Goal: Entertainment & Leisure: Consume media (video, audio)

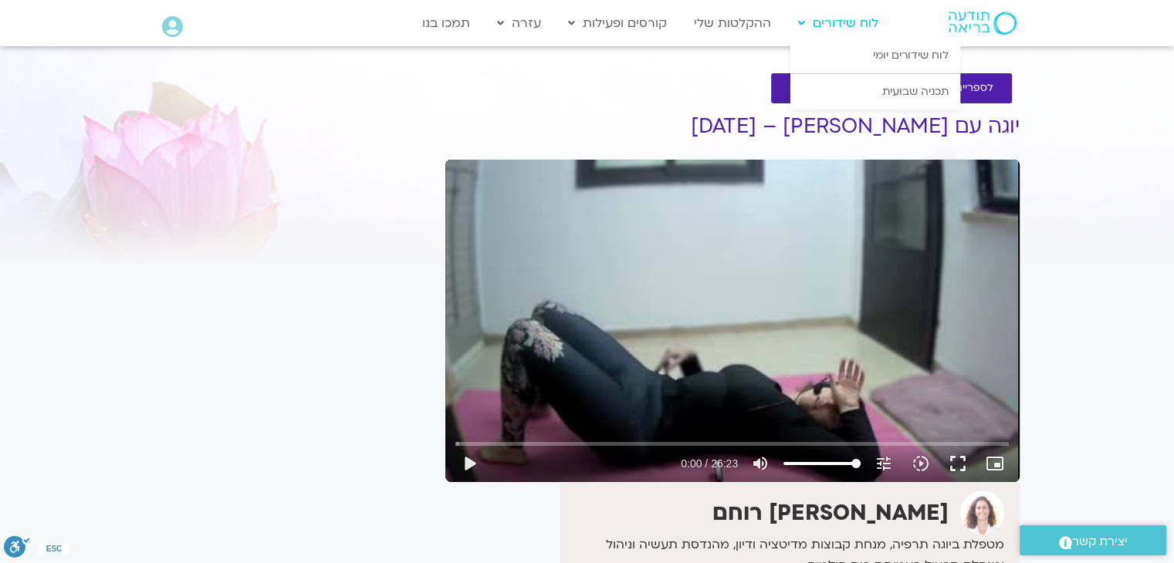
click at [843, 27] on link "לוח שידורים" at bounding box center [838, 22] width 96 height 29
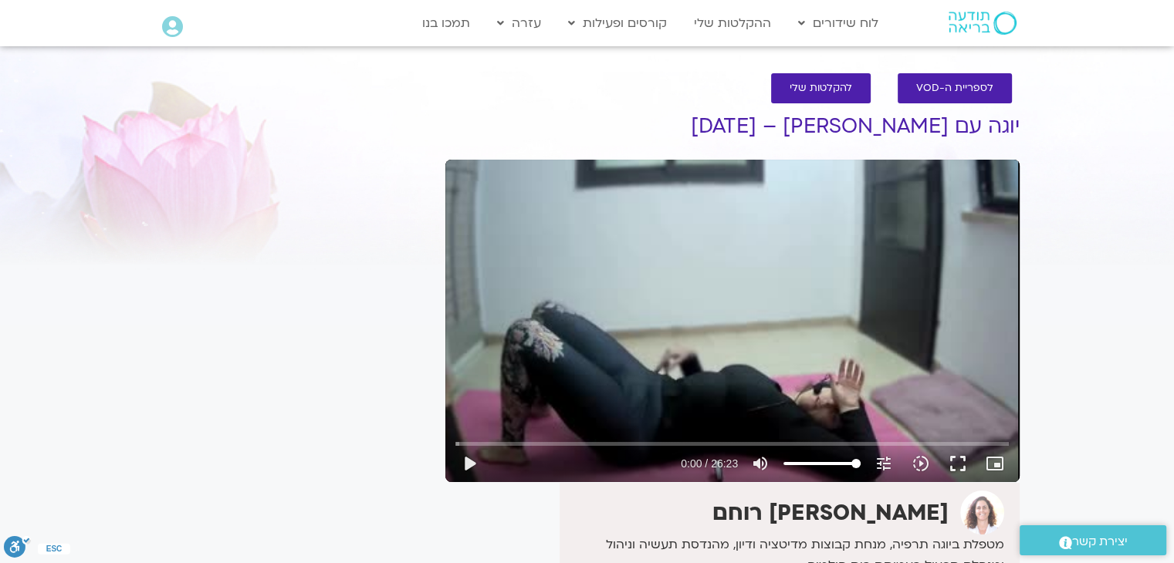
drag, startPoint x: 452, startPoint y: 241, endPoint x: 506, endPoint y: 223, distance: 56.9
click at [492, 230] on div "Skip Ad play_arrow 0:00 / 26:23 volume_up Mute tune Resolution Auto 240p slow_m…" at bounding box center [732, 321] width 574 height 323
drag, startPoint x: 529, startPoint y: 198, endPoint x: 640, endPoint y: 194, distance: 111.2
click at [638, 194] on div "Skip Ad pause 0:00 / 26:23 volume_up Mute tune Resolution Auto 240p slow_motion…" at bounding box center [732, 321] width 574 height 323
click at [640, 194] on div "Skip Ad play_arrow 0:00 / 26:23 volume_up Mute tune Resolution Auto 240p slow_m…" at bounding box center [732, 321] width 574 height 323
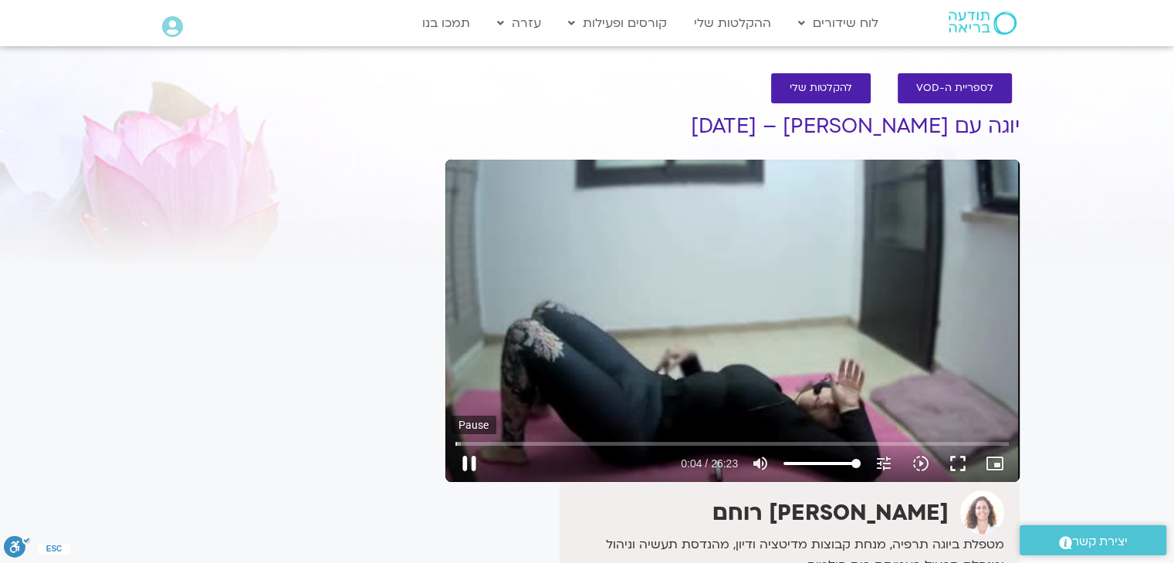
click at [467, 462] on button "pause" at bounding box center [469, 463] width 37 height 37
click at [958, 463] on button "fullscreen" at bounding box center [957, 463] width 37 height 37
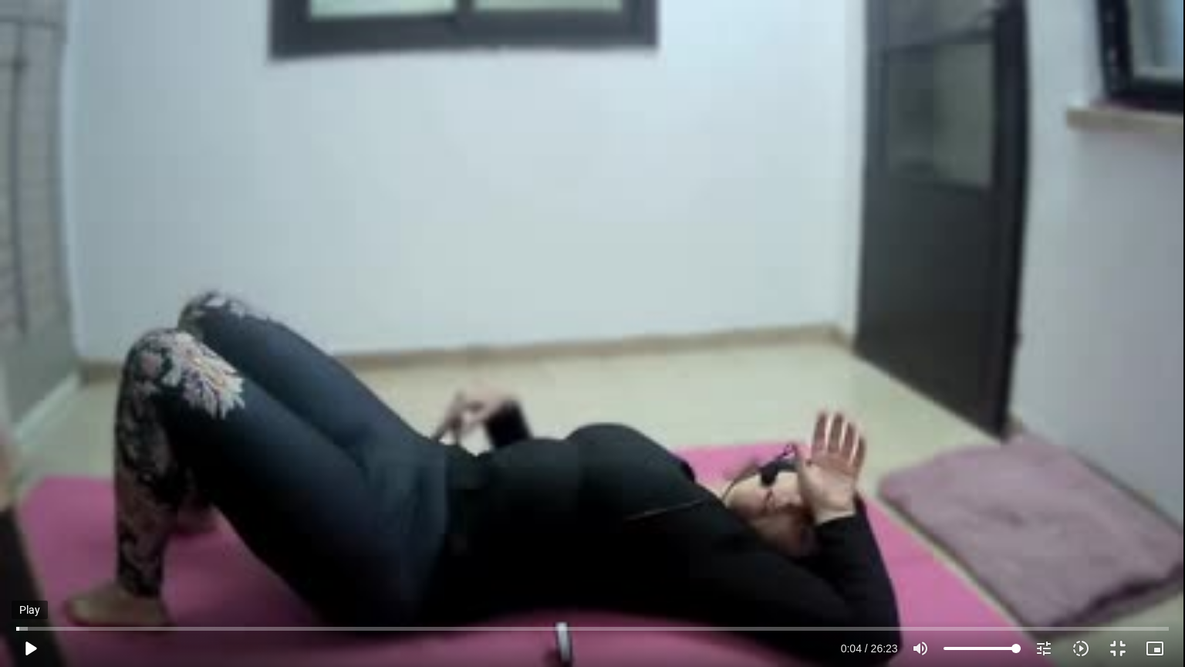
click at [32, 563] on button "play_arrow" at bounding box center [30, 648] width 37 height 37
click at [340, 160] on div "Skip Ad 0:51 pause 0:18 / 26:23 volume_up Mute tune Resolution Auto 240p slow_m…" at bounding box center [592, 333] width 1185 height 667
click at [31, 563] on button "play_arrow" at bounding box center [30, 648] width 37 height 37
click at [821, 176] on div "Skip Ad 0:51 pause 0:26 / 26:23 volume_up Mute tune Resolution Auto 240p slow_m…" at bounding box center [592, 333] width 1185 height 667
click at [31, 563] on button "play_arrow" at bounding box center [30, 648] width 37 height 37
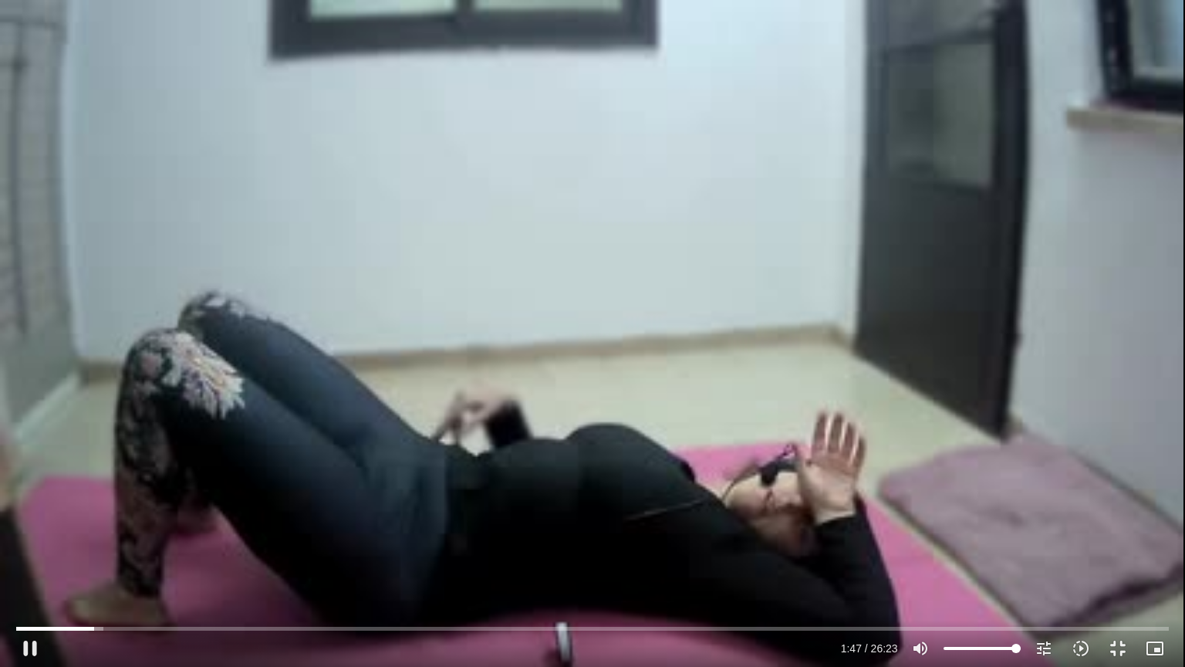
click at [265, 210] on div "Skip Ad 0:01 pause 1:47 / 26:23 volume_up Mute tune Resolution Auto 240p slow_m…" at bounding box center [592, 333] width 1185 height 667
click at [265, 210] on div "Skip Ad 0:01 play_arrow 1:47 / 26:23 volume_up Mute tune Resolution Auto 240p s…" at bounding box center [592, 333] width 1185 height 667
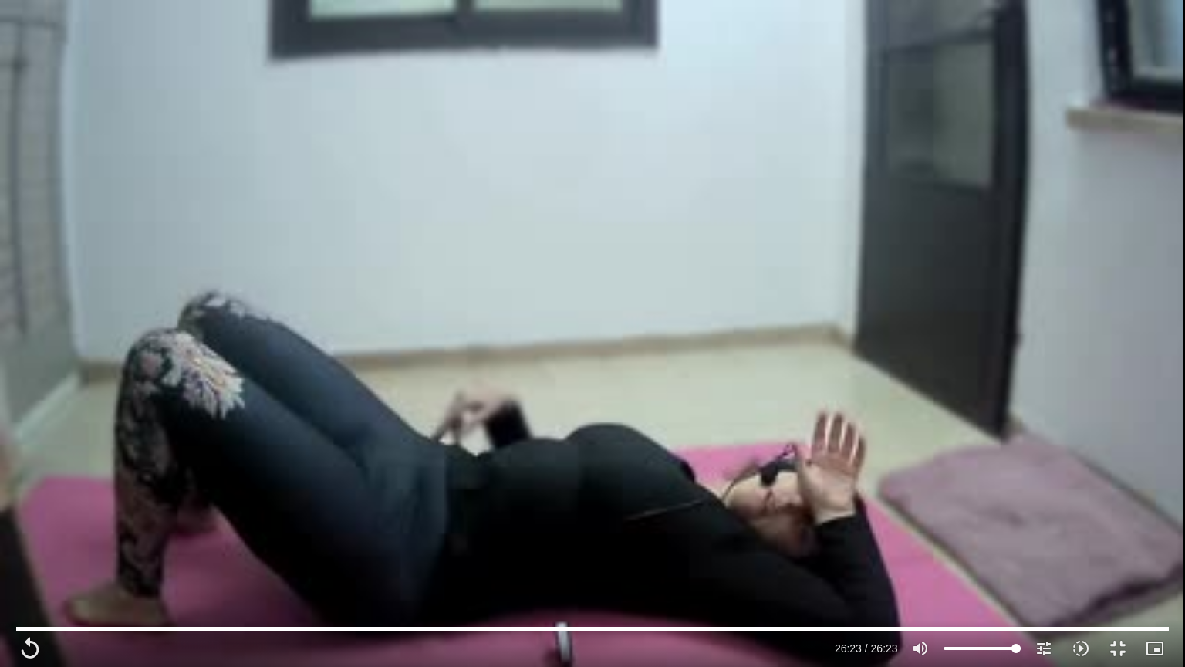
click at [836, 49] on div "Skip Ad 1:40 replay 26:23 / 26:23 volume_up Mute tune Resolution Auto 240p slow…" at bounding box center [592, 333] width 1185 height 667
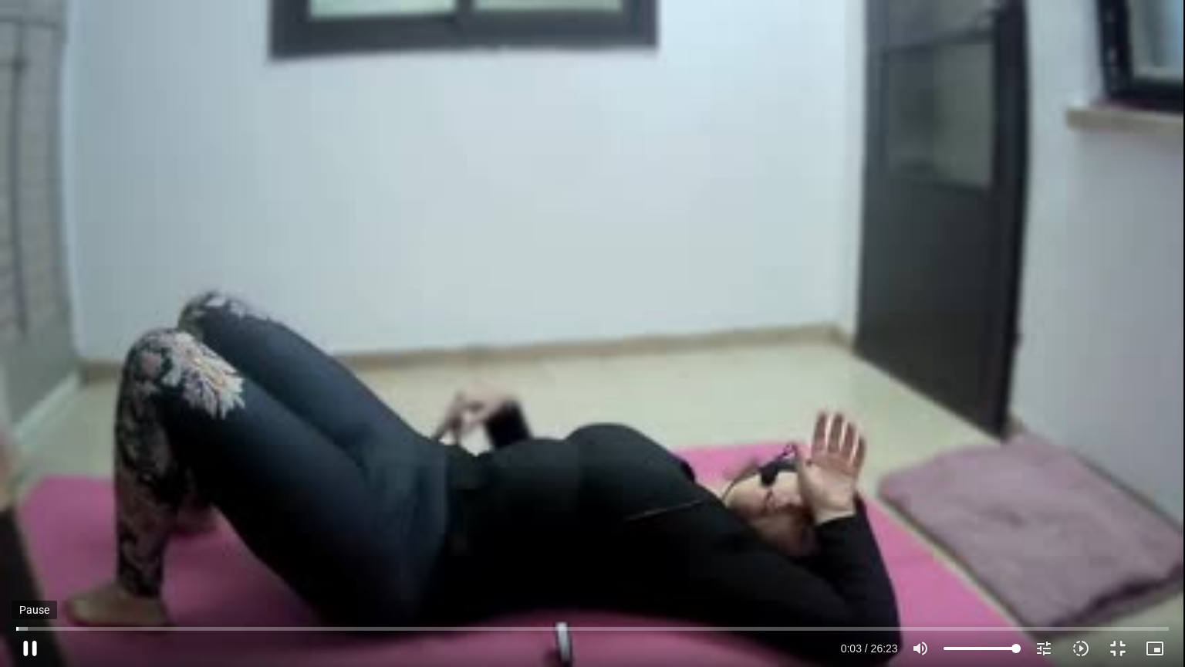
click at [32, 563] on button "pause" at bounding box center [30, 648] width 37 height 37
type input "3.765661"
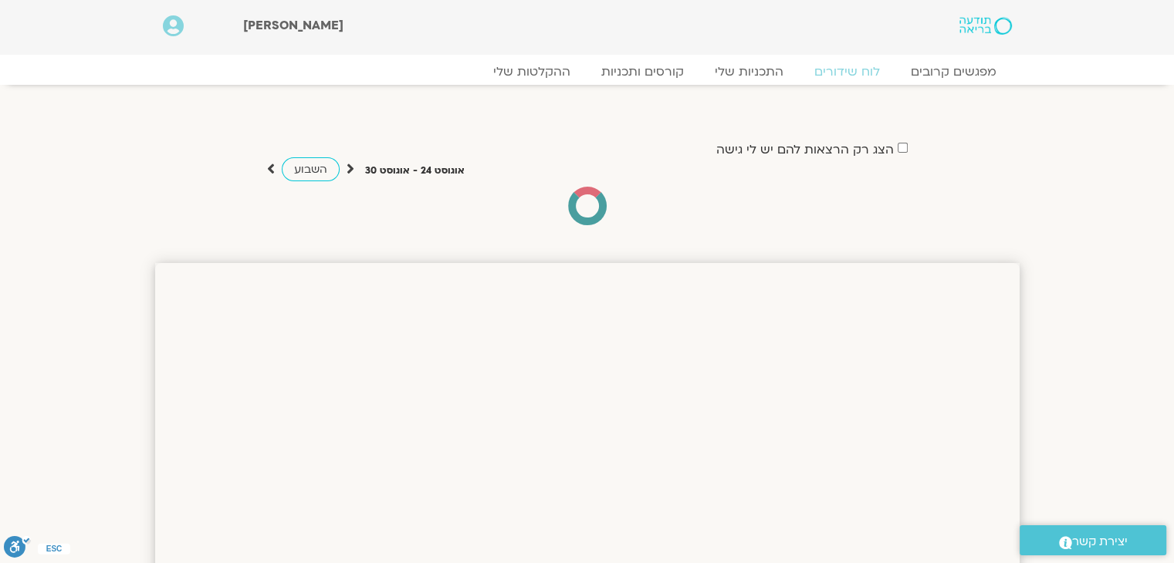
scroll to position [154, 0]
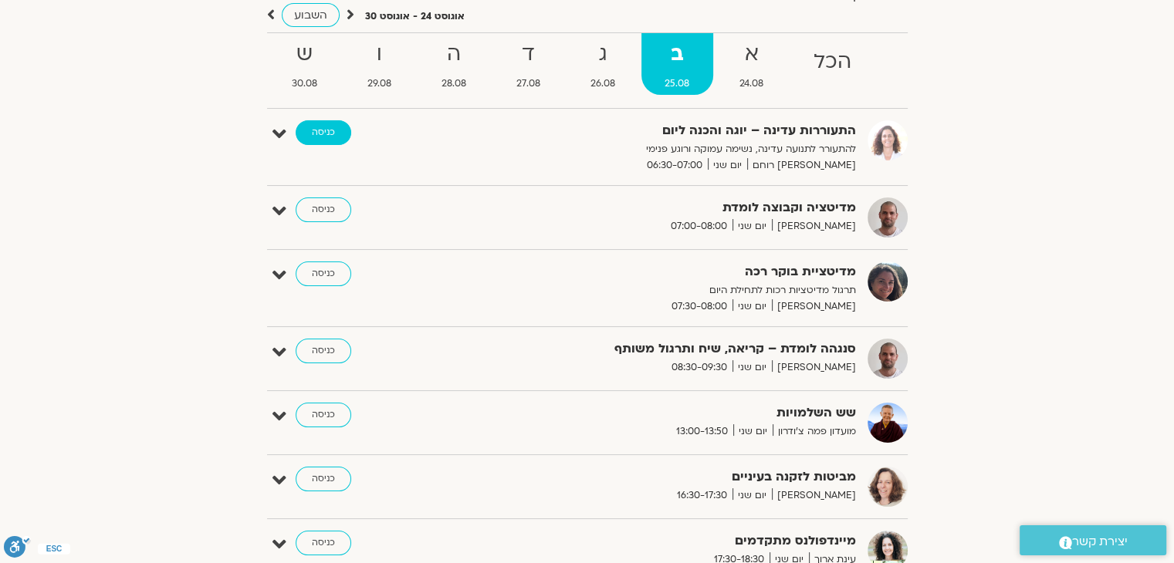
click at [330, 130] on link "כניסה" at bounding box center [324, 132] width 56 height 25
click at [325, 133] on link "כניסה" at bounding box center [324, 132] width 56 height 25
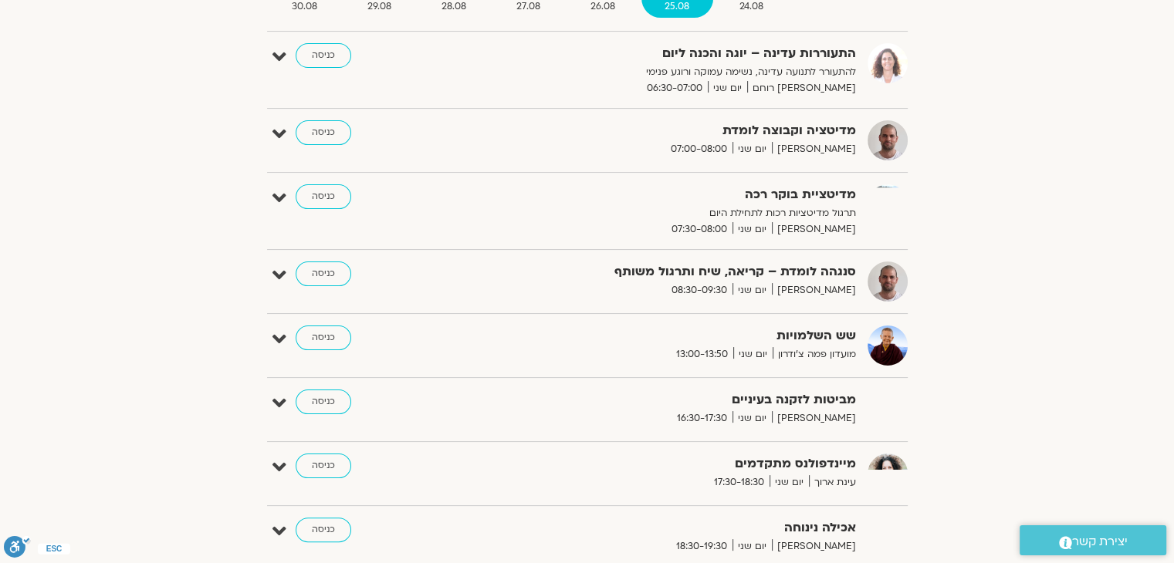
scroll to position [154, 0]
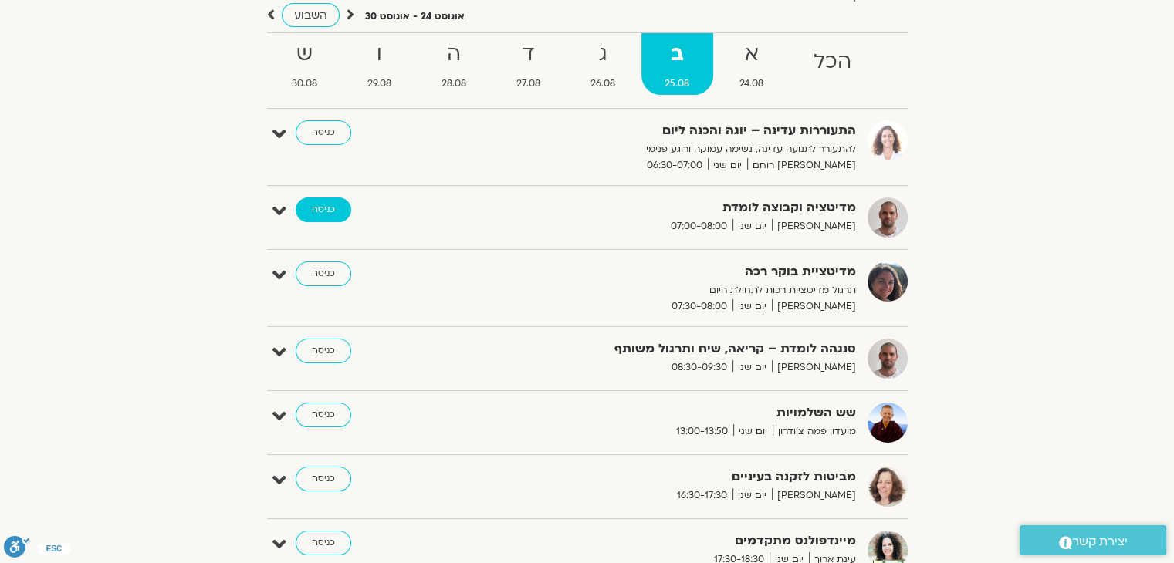
click at [318, 213] on link "כניסה" at bounding box center [324, 210] width 56 height 25
